Goal: Information Seeking & Learning: Learn about a topic

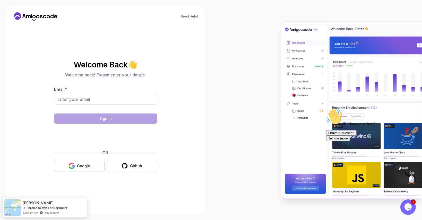
click at [83, 163] on button "Google" at bounding box center [79, 166] width 51 height 12
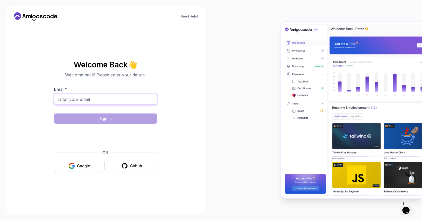
click at [113, 98] on input "Email *" at bounding box center [105, 99] width 103 height 11
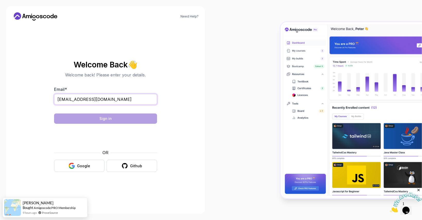
type input "jayadeep6410@gmail.com"
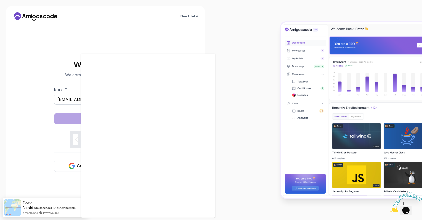
click at [284, 67] on body "Need Help? Welcome Back 👋 Welcome back! Please enter your details. Email * jaya…" at bounding box center [211, 110] width 422 height 220
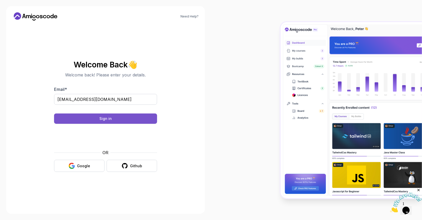
click at [119, 116] on button "Sign in" at bounding box center [105, 119] width 103 height 10
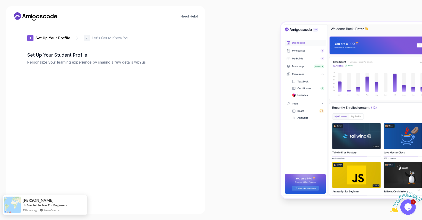
type input "noblecobra2b68e"
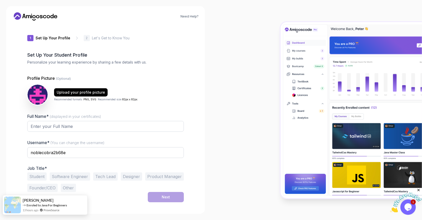
drag, startPoint x: 22, startPoint y: 201, endPoint x: 18, endPoint y: 202, distance: 4.1
click at [18, 202] on img at bounding box center [12, 205] width 17 height 17
click at [30, 198] on span "Ibrahim" at bounding box center [38, 200] width 31 height 4
click at [48, 204] on link "Enroled to Java For Beginners" at bounding box center [47, 206] width 40 height 4
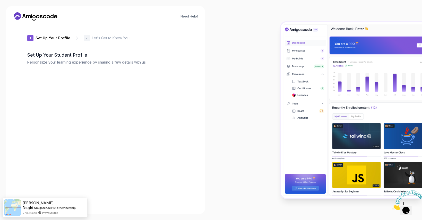
type input "loftylion50337"
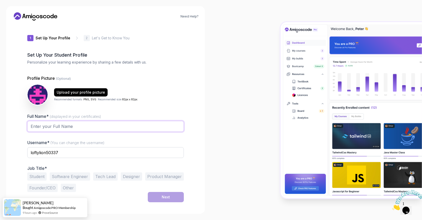
click at [88, 132] on input "Full Name* (displayed in your certificates)" at bounding box center [105, 126] width 157 height 11
type input "[PERSON_NAME]"
click at [92, 154] on input "loftylion50337" at bounding box center [105, 152] width 157 height 11
type input "jayadeep9153"
click at [38, 180] on button "Student" at bounding box center [36, 177] width 19 height 8
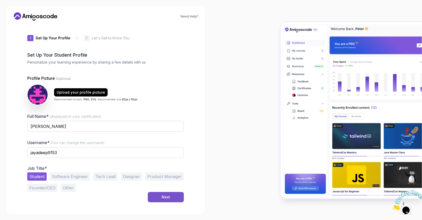
click at [166, 197] on div "Next" at bounding box center [166, 197] width 8 height 5
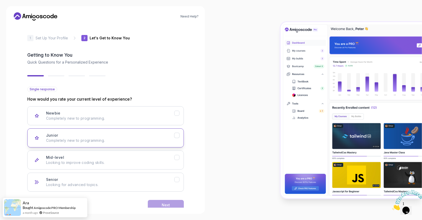
click at [177, 141] on button "Junior Completely new to programming." at bounding box center [105, 138] width 157 height 19
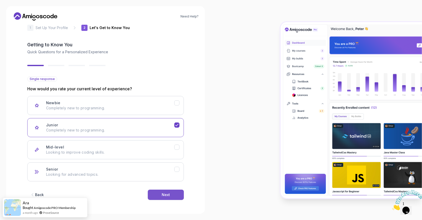
click at [172, 196] on button "Next" at bounding box center [166, 195] width 36 height 10
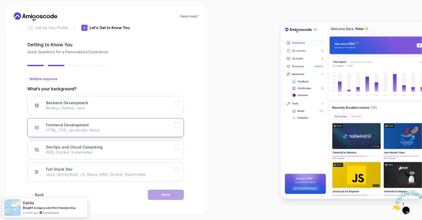
click at [134, 124] on div "Frontend Development HTML, CSS, JavaScript, React" at bounding box center [110, 128] width 128 height 10
click at [173, 198] on button "Next" at bounding box center [166, 195] width 36 height 10
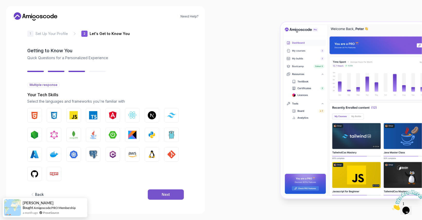
click at [159, 196] on button "Next" at bounding box center [166, 195] width 36 height 10
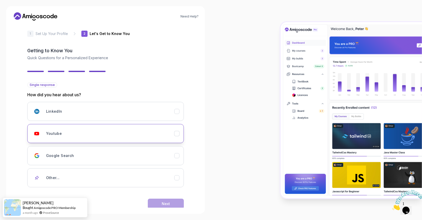
scroll to position [13, 0]
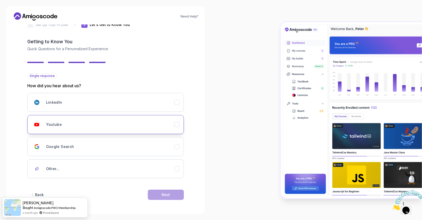
click at [112, 129] on div "Youtube" at bounding box center [110, 125] width 128 height 10
click at [164, 199] on button "Next" at bounding box center [166, 195] width 36 height 10
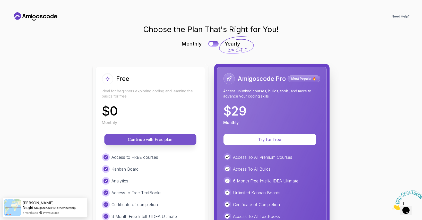
scroll to position [25, 0]
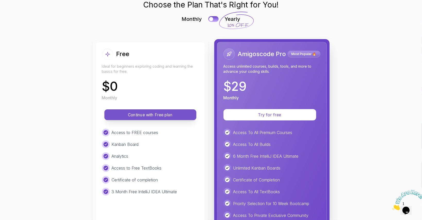
click at [168, 115] on p "Continue with Free plan" at bounding box center [150, 115] width 80 height 6
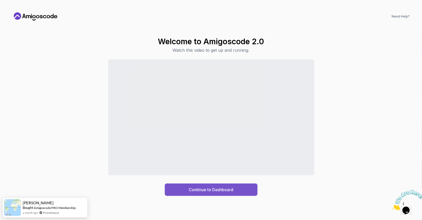
click at [241, 194] on button "Continue to Dashboard" at bounding box center [211, 190] width 93 height 12
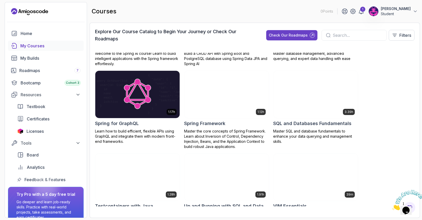
scroll to position [992, 0]
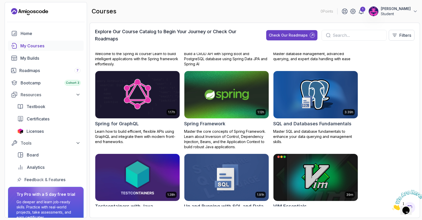
click at [392, 207] on icon "Close" at bounding box center [392, 209] width 0 height 4
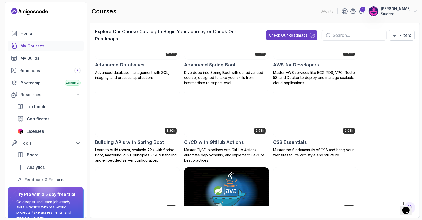
scroll to position [0, 0]
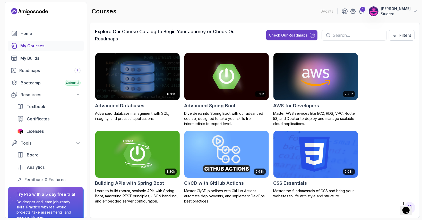
click at [355, 36] on input "text" at bounding box center [358, 35] width 50 height 6
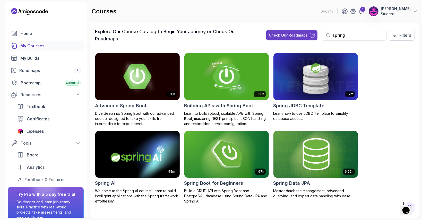
scroll to position [80, 0]
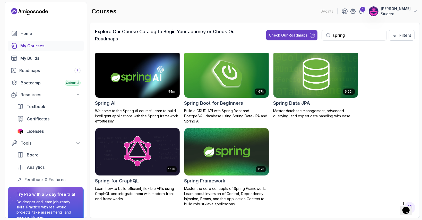
type input "spring"
drag, startPoint x: 207, startPoint y: 152, endPoint x: 195, endPoint y: 74, distance: 78.8
click at [215, 158] on img at bounding box center [226, 152] width 89 height 50
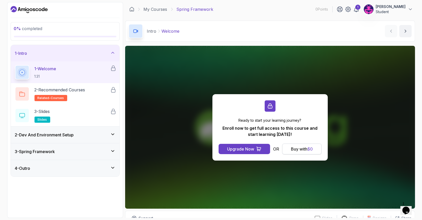
click at [307, 152] on div "Buy with $ 0" at bounding box center [302, 149] width 22 height 6
click at [309, 147] on span "$ 0" at bounding box center [310, 149] width 5 height 5
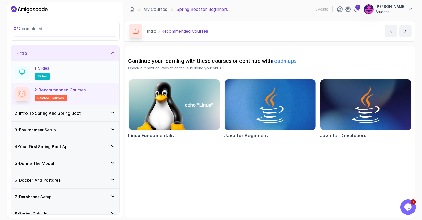
click at [45, 77] on span "slides" at bounding box center [43, 76] width 10 height 4
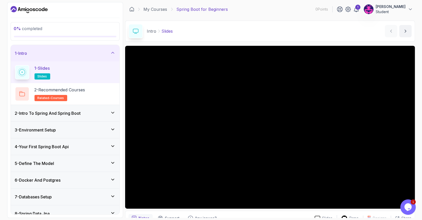
scroll to position [26, 0]
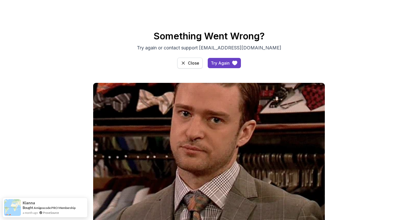
click at [196, 66] on div "Close" at bounding box center [193, 63] width 11 height 6
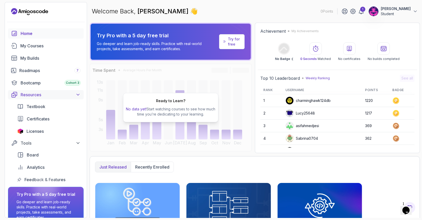
scroll to position [25, 0]
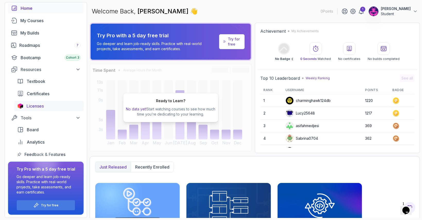
click at [32, 106] on span "Licenses" at bounding box center [35, 106] width 17 height 6
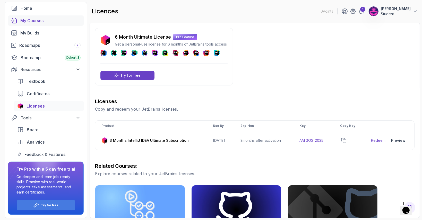
click at [36, 18] on div "My Courses" at bounding box center [50, 21] width 60 height 6
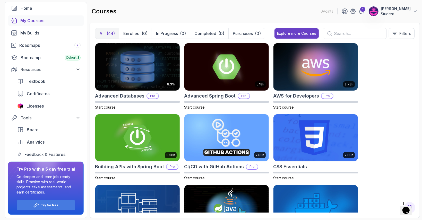
click at [374, 31] on input "text" at bounding box center [358, 33] width 48 height 6
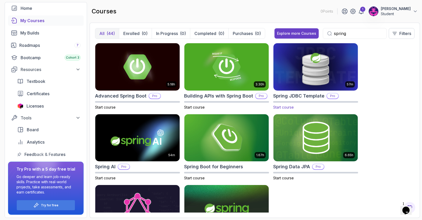
scroll to position [45, 0]
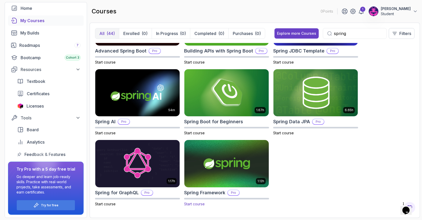
type input "spring"
click at [201, 149] on img at bounding box center [226, 164] width 89 height 50
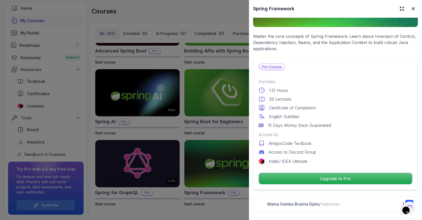
scroll to position [97, 0]
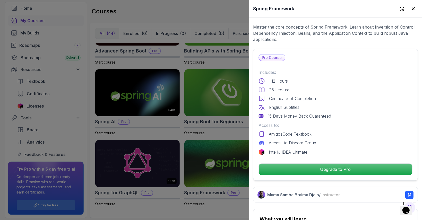
click at [195, 78] on div at bounding box center [211, 110] width 422 height 220
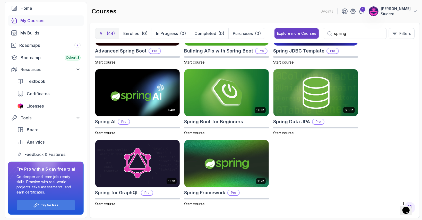
click at [195, 78] on img at bounding box center [227, 92] width 85 height 47
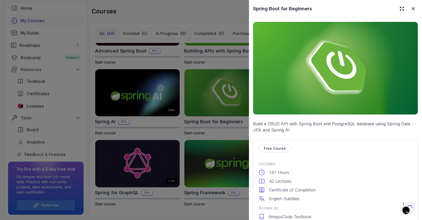
scroll to position [55, 0]
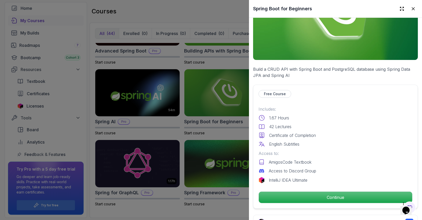
click at [210, 164] on div at bounding box center [211, 110] width 422 height 220
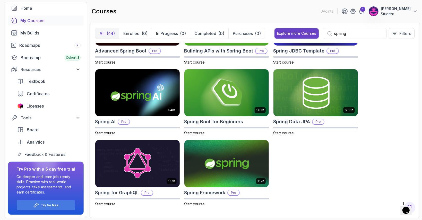
click at [210, 164] on img at bounding box center [227, 163] width 85 height 47
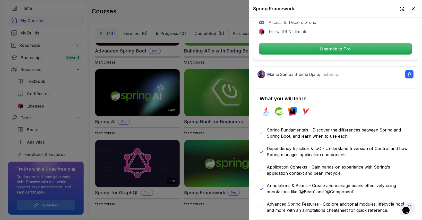
scroll to position [219, 0]
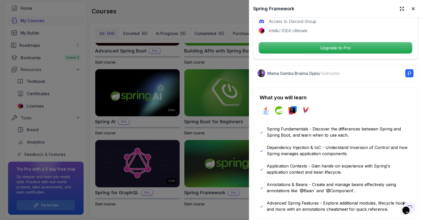
click at [269, 71] on p "Mama Samba Braima Djalo / Instructor" at bounding box center [303, 73] width 73 height 6
drag, startPoint x: 269, startPoint y: 71, endPoint x: 314, endPoint y: 68, distance: 46.0
click at [314, 70] on p "Mama Samba Braima Djalo / Instructor" at bounding box center [303, 73] width 73 height 6
click at [153, 69] on div at bounding box center [211, 110] width 422 height 220
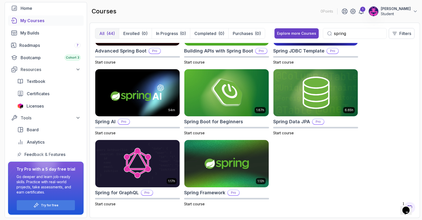
scroll to position [0, 0]
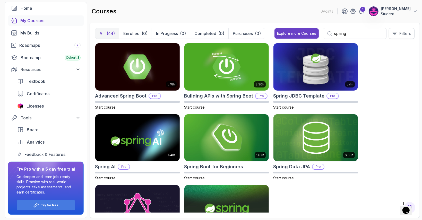
click at [398, 32] on button "Filters" at bounding box center [402, 33] width 26 height 11
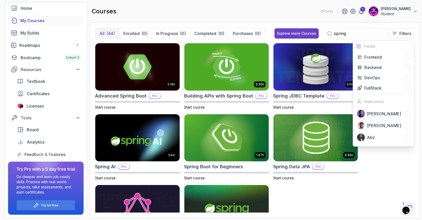
click at [375, 149] on div "5.18h Advanced Spring Boot Pro Start course 3.30h Building APIs with Spring Boo…" at bounding box center [255, 128] width 320 height 170
